Goal: Transaction & Acquisition: Purchase product/service

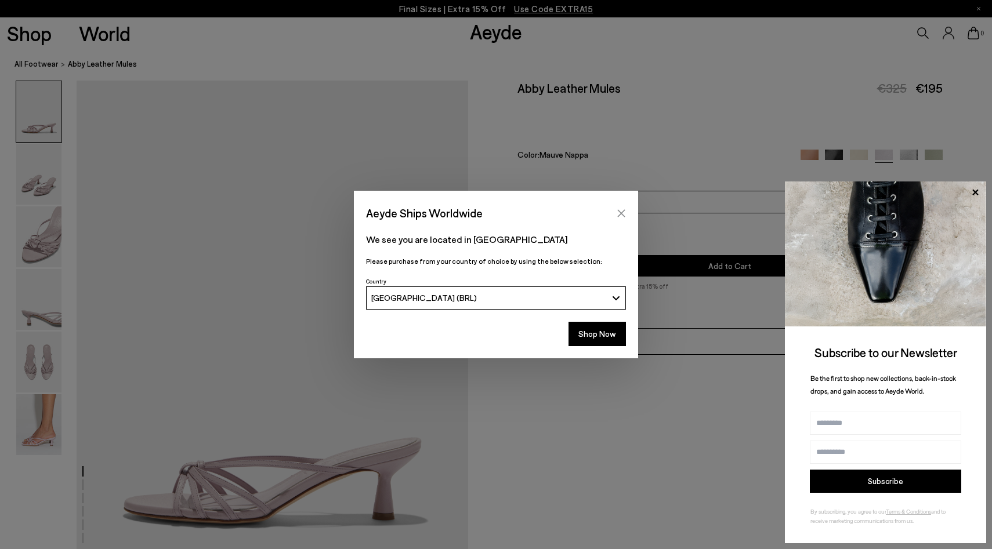
click at [623, 211] on icon "Close" at bounding box center [621, 213] width 9 height 9
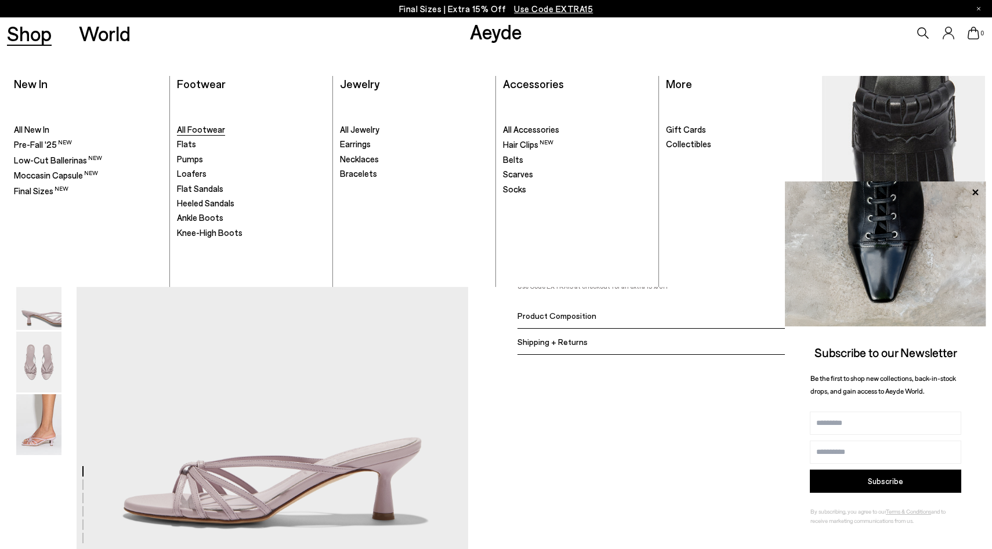
click at [200, 128] on span "All Footwear" at bounding box center [201, 129] width 48 height 10
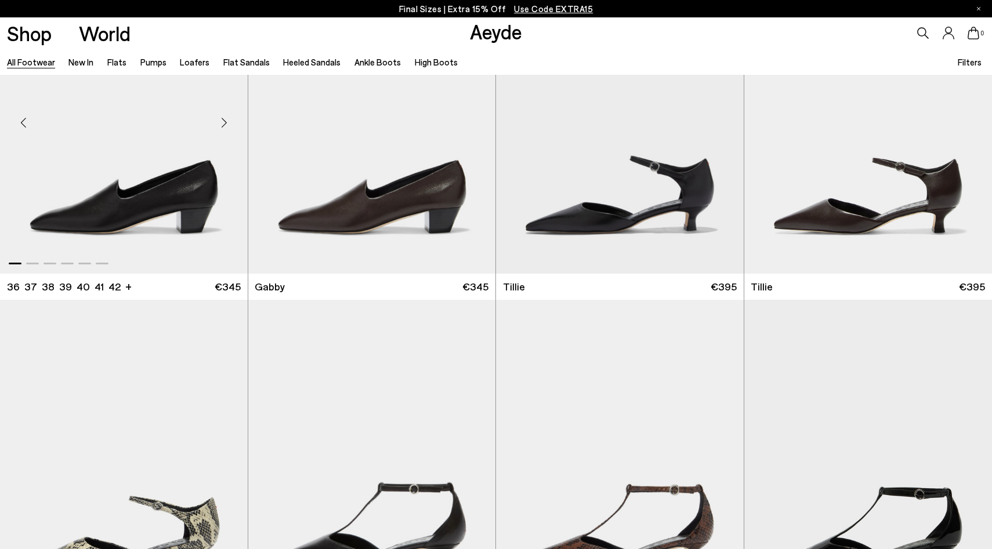
scroll to position [3461, 0]
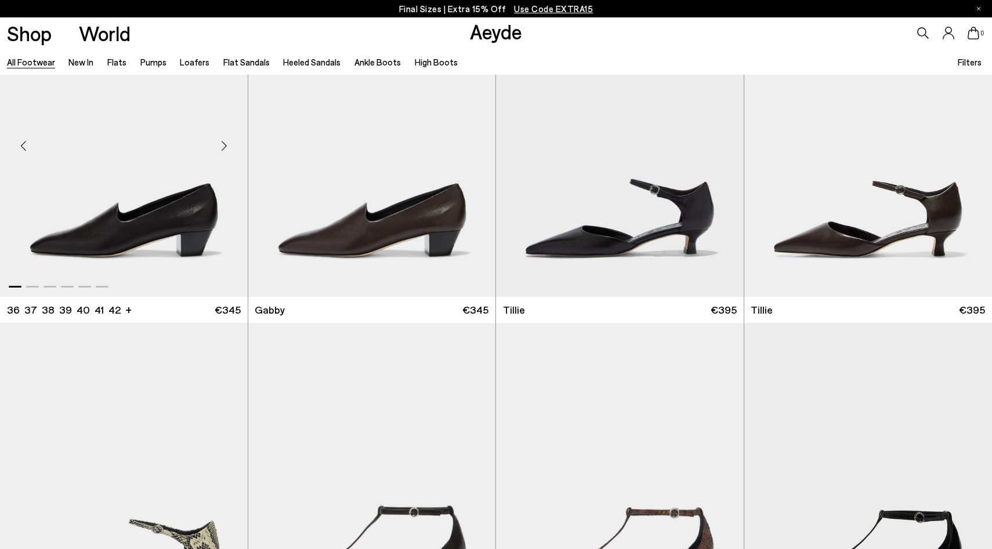
click at [222, 144] on div "Next slide" at bounding box center [224, 146] width 35 height 35
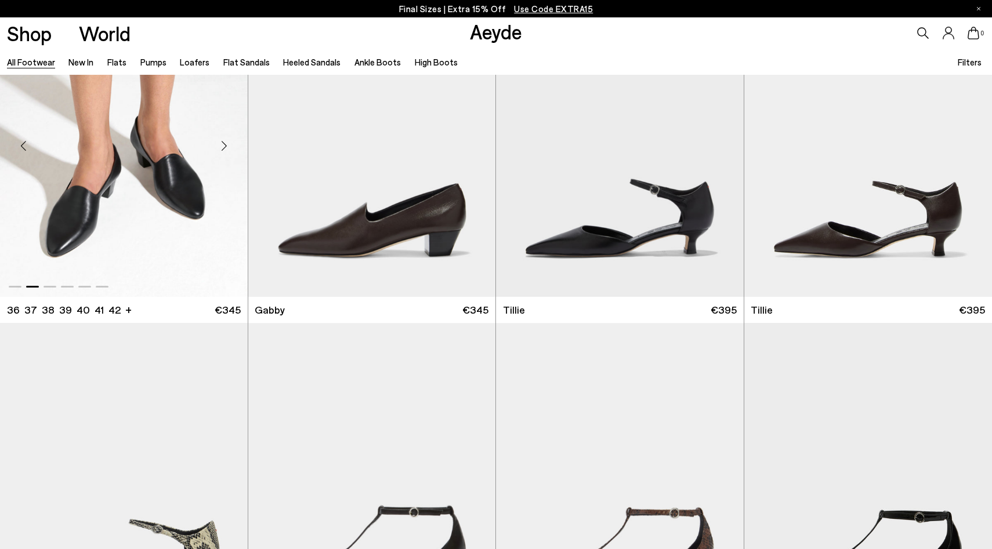
click at [222, 144] on div "Next slide" at bounding box center [224, 146] width 35 height 35
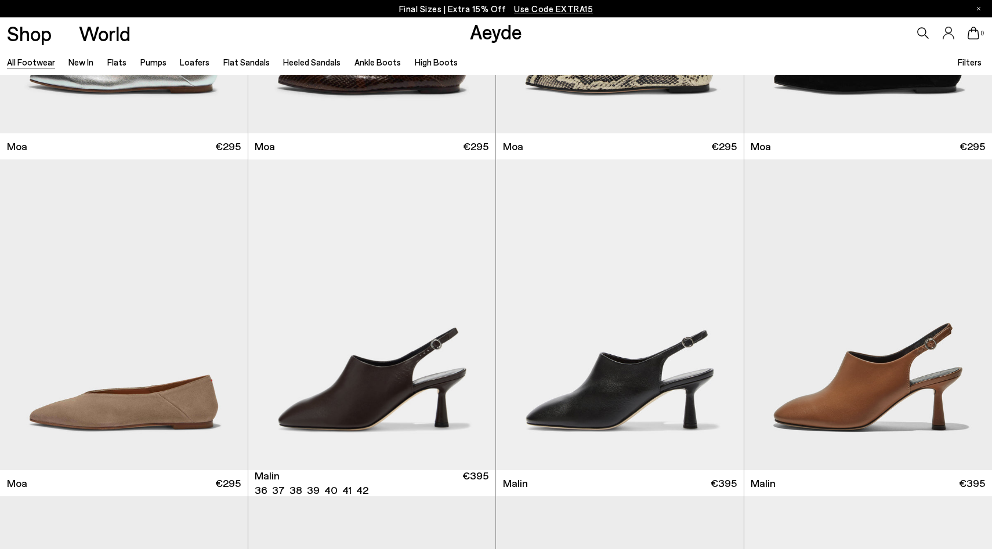
scroll to position [6021, 0]
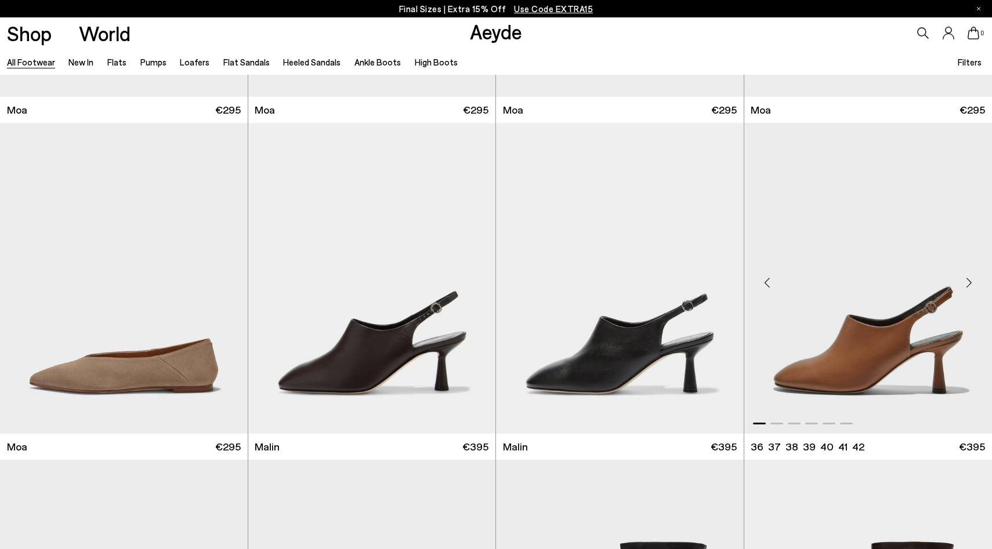
click at [855, 251] on img "1 / 6" at bounding box center [868, 278] width 248 height 311
